Goal: Information Seeking & Learning: Learn about a topic

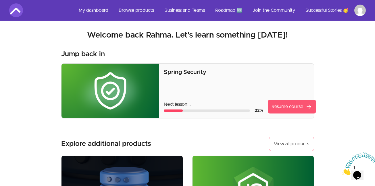
click at [294, 106] on link "Resume course arrow_forward" at bounding box center [291, 107] width 48 height 14
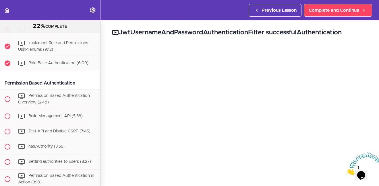
scroll to position [333, 0]
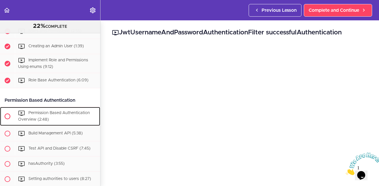
click at [53, 124] on div "Permission Based Authentication Overview (2:48)" at bounding box center [57, 116] width 85 height 19
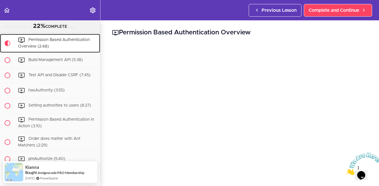
scroll to position [141, 0]
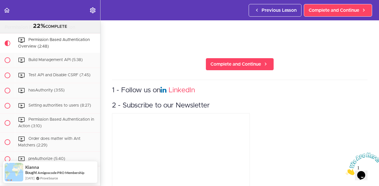
click at [346, 171] on icon "Close" at bounding box center [346, 173] width 0 height 5
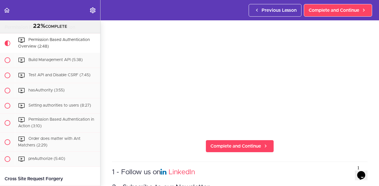
scroll to position [57, 0]
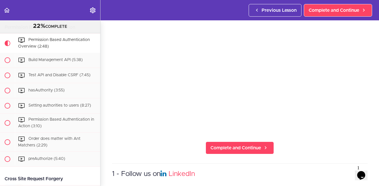
click at [293, 152] on section "Spring Security 22% COMPLETE Lets Bootstrap Join the Community Quick word befor…" at bounding box center [189, 103] width 379 height 166
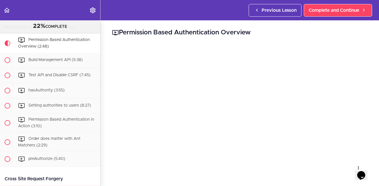
scroll to position [7, 0]
